Goal: Task Accomplishment & Management: Use online tool/utility

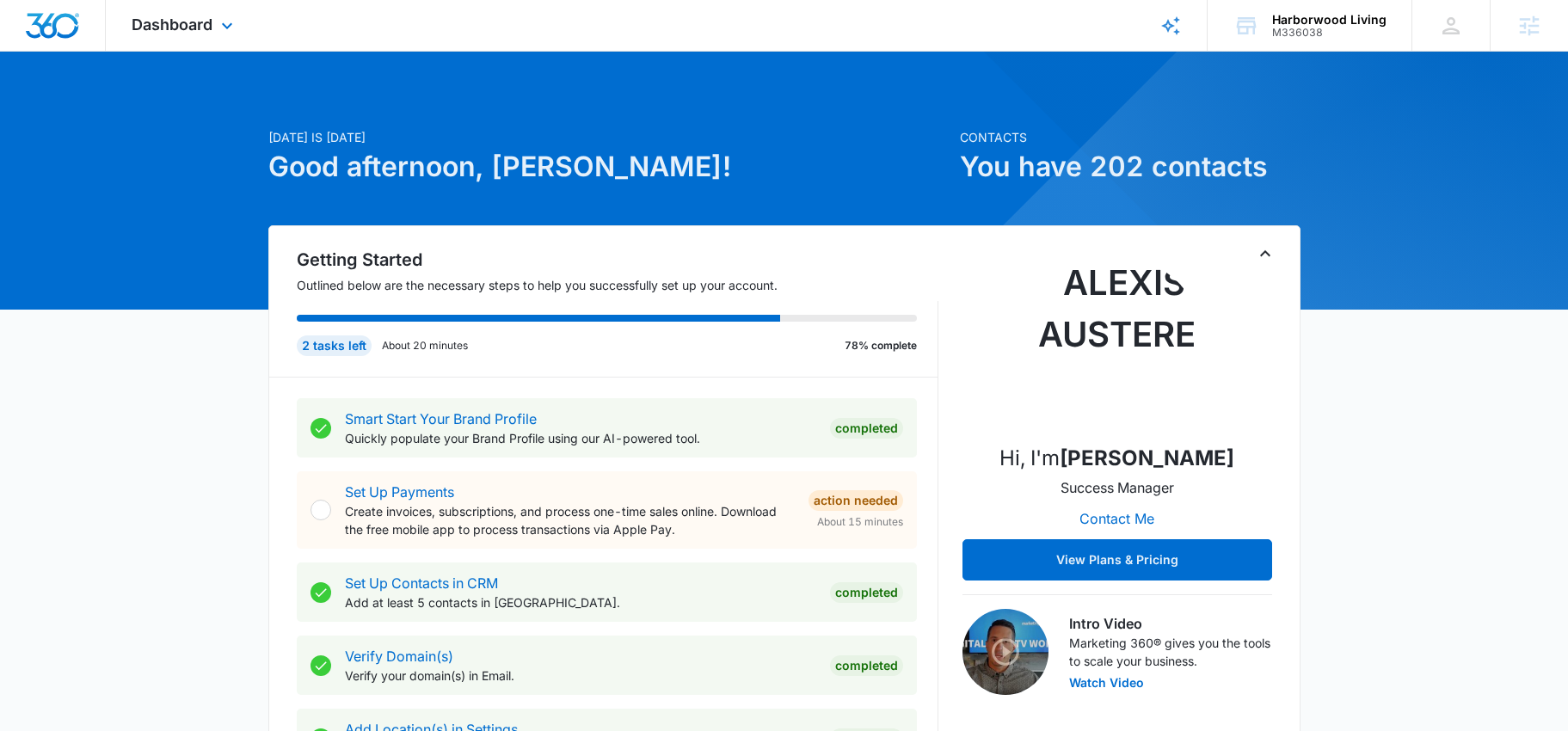
click at [142, 11] on div "Dashboard Apps Reputation Websites Forms CRM Email Social Content Ads Intellige…" at bounding box center [185, 26] width 157 height 51
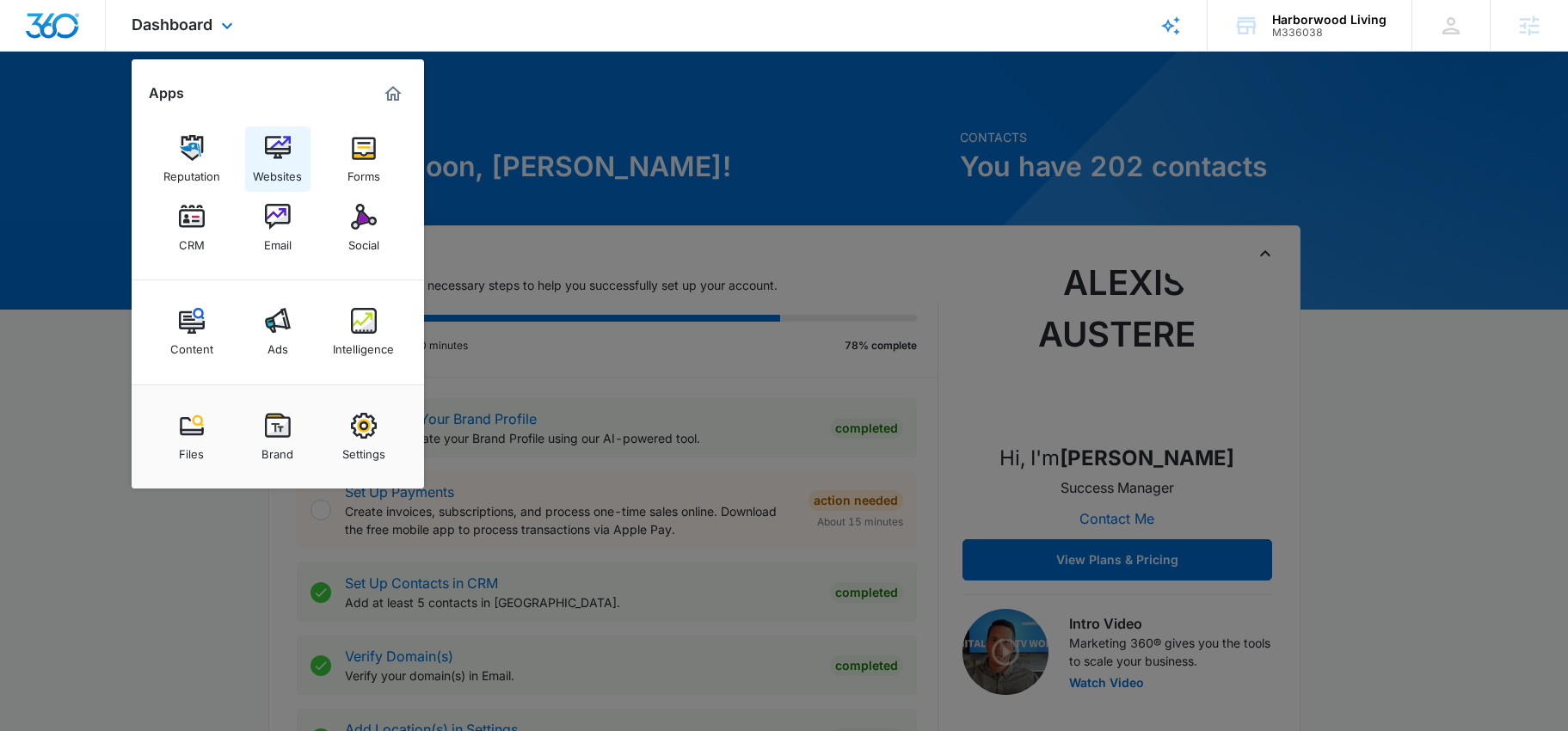
click at [260, 141] on link "Websites" at bounding box center [277, 159] width 66 height 66
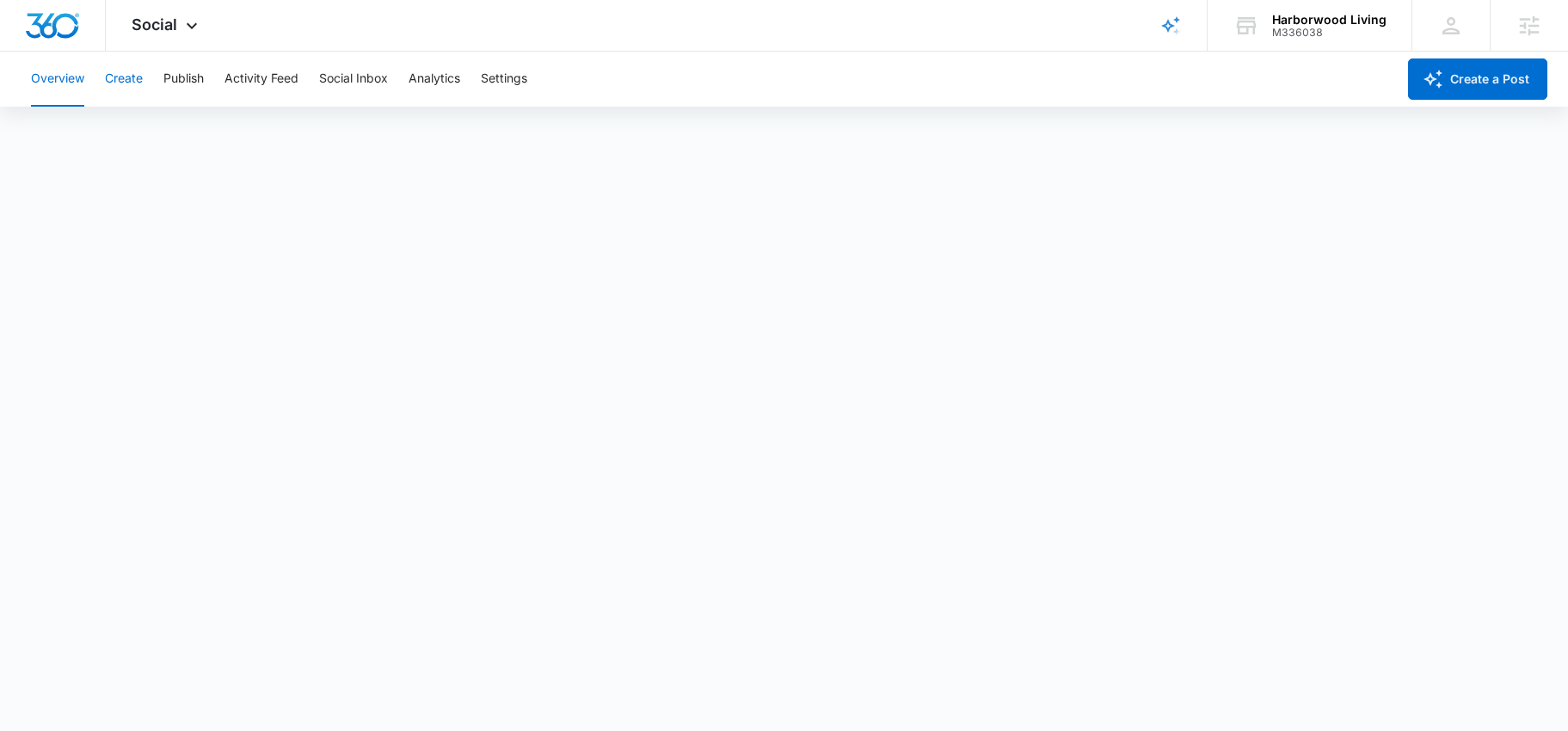
click at [136, 81] on button "Create" at bounding box center [124, 80] width 38 height 55
click at [201, 81] on button "Publish" at bounding box center [183, 80] width 40 height 55
click at [154, 121] on button "Schedules" at bounding box center [132, 131] width 59 height 48
click at [123, 74] on button "Create" at bounding box center [124, 80] width 38 height 55
click at [177, 130] on button "Approvals" at bounding box center [168, 131] width 58 height 48
